Goal: Obtain resource: Obtain resource

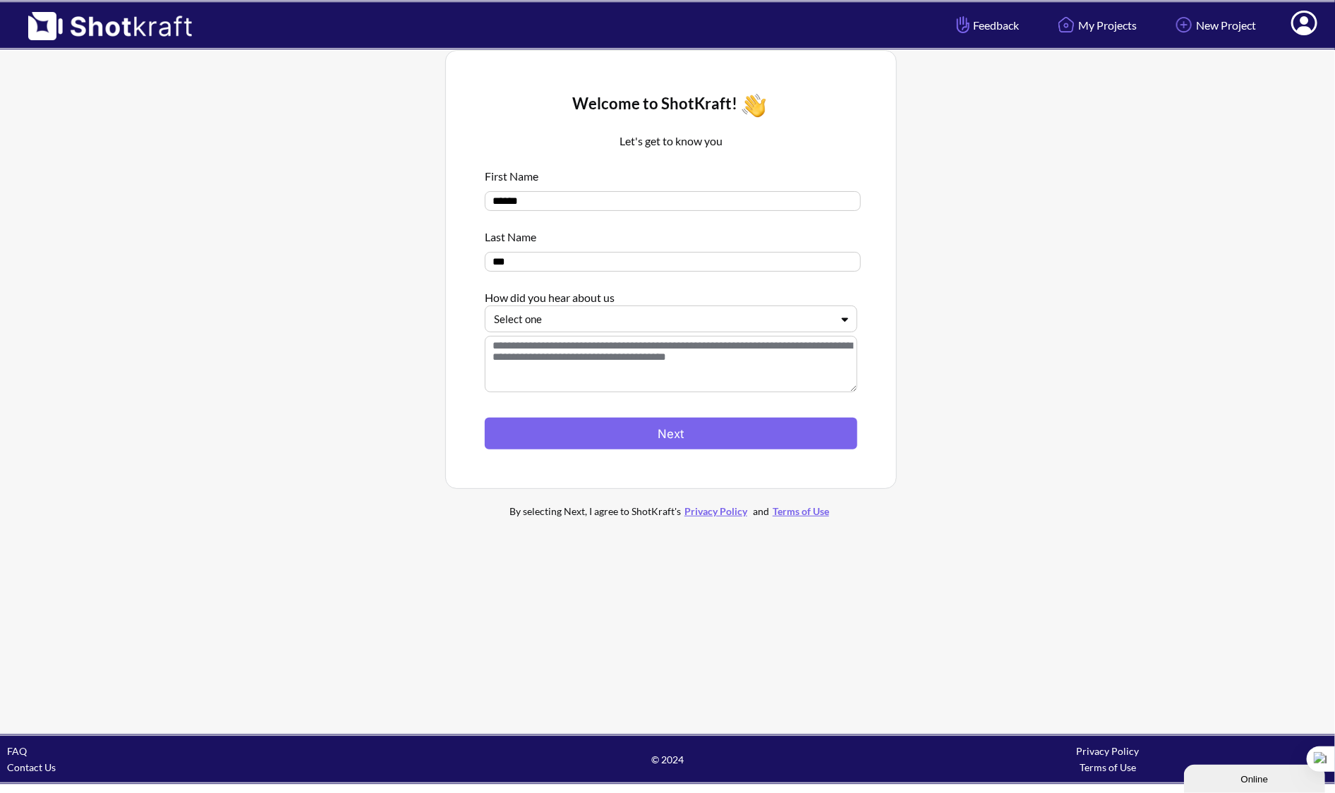
click at [597, 327] on div at bounding box center [662, 319] width 337 height 16
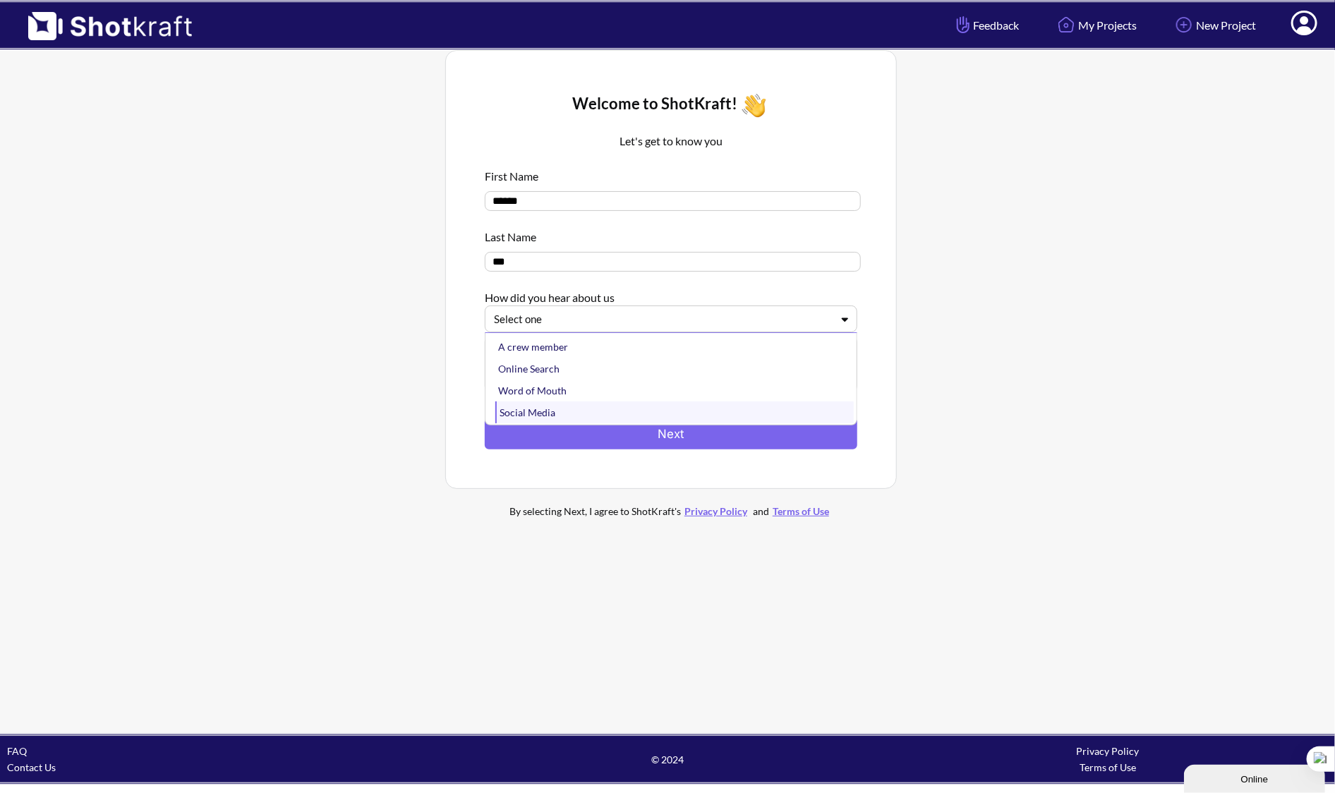
click at [583, 410] on div "Social Media" at bounding box center [674, 412] width 358 height 22
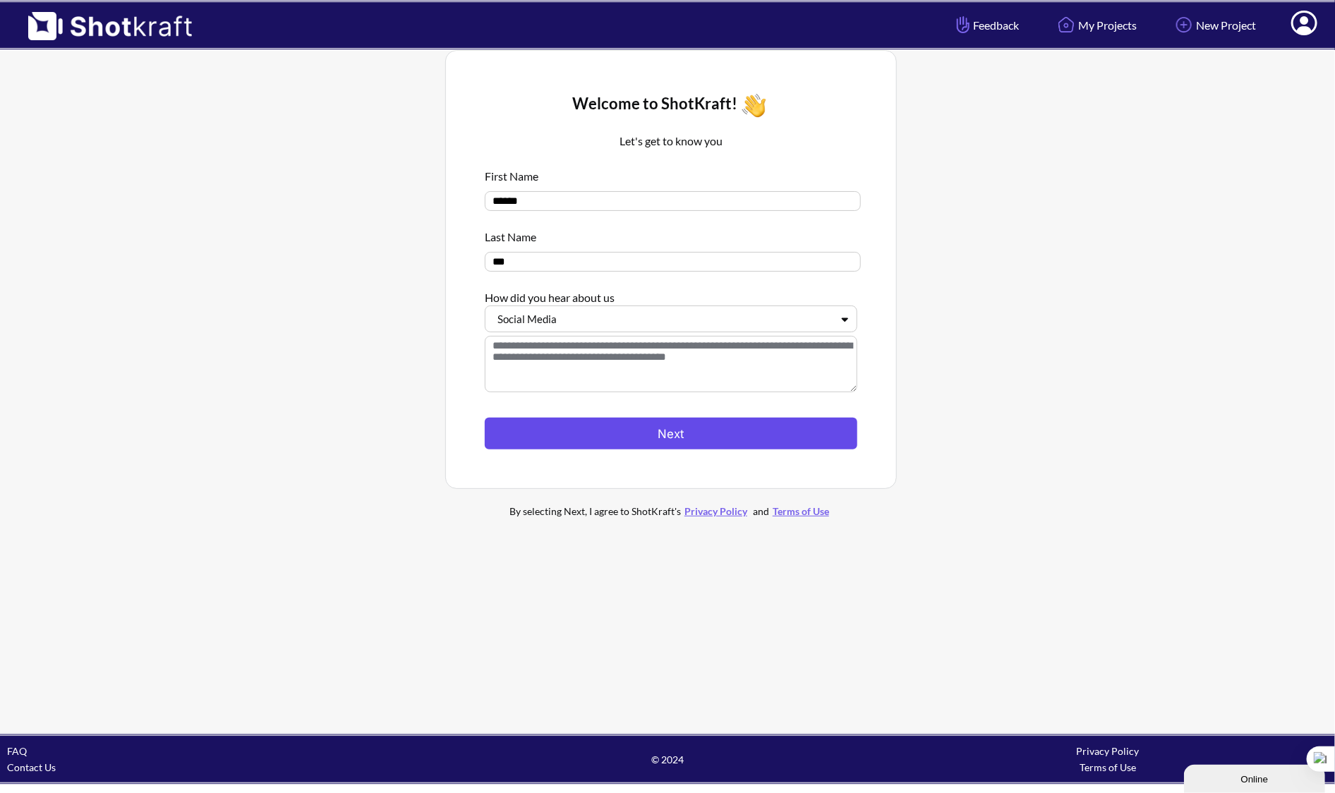
click at [642, 427] on button "Next" at bounding box center [671, 434] width 372 height 32
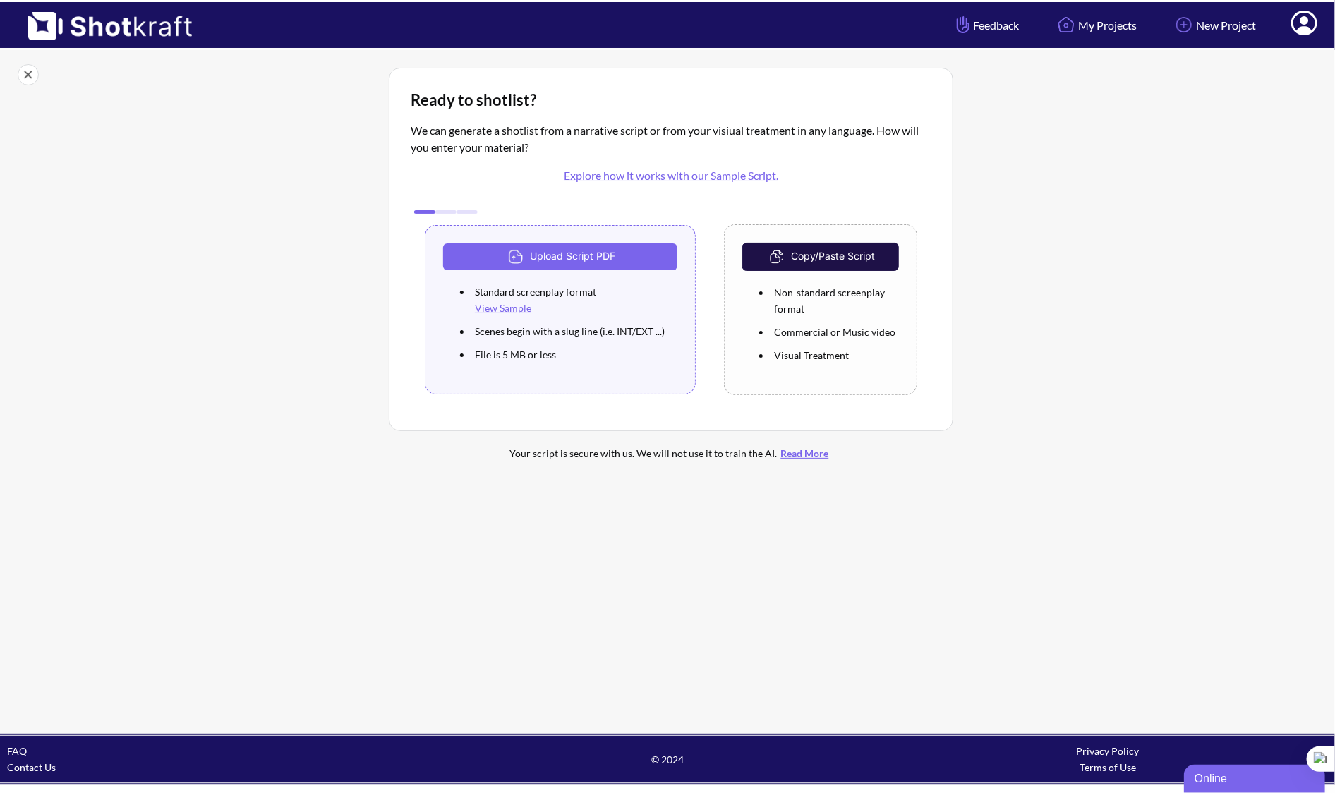
click at [495, 303] on link "View Sample" at bounding box center [503, 308] width 56 height 12
